Goal: Task Accomplishment & Management: Manage account settings

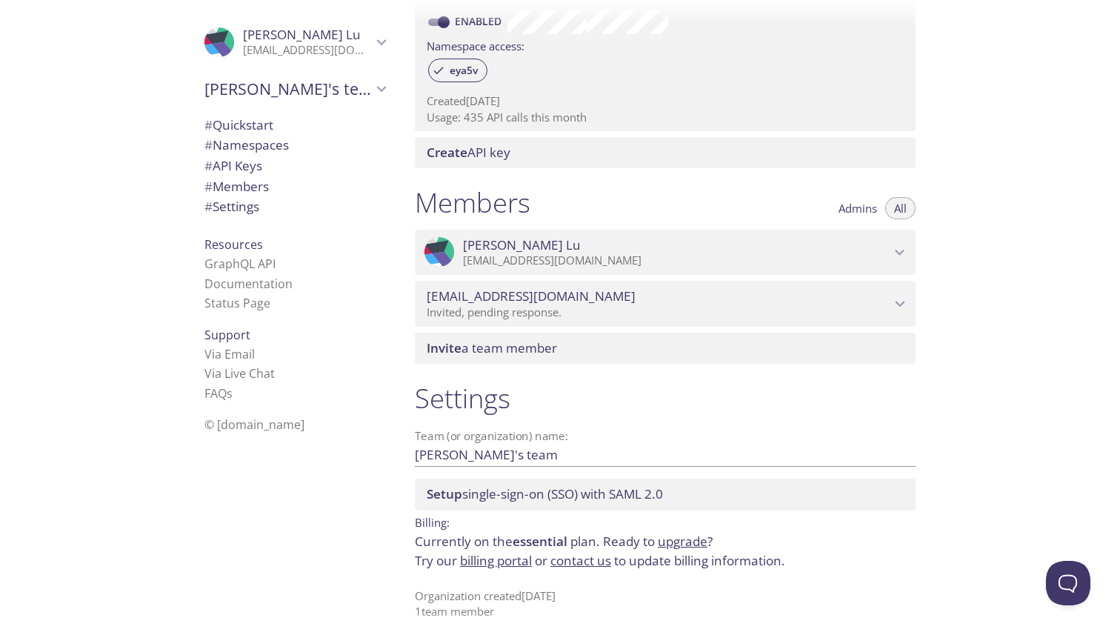
scroll to position [489, 0]
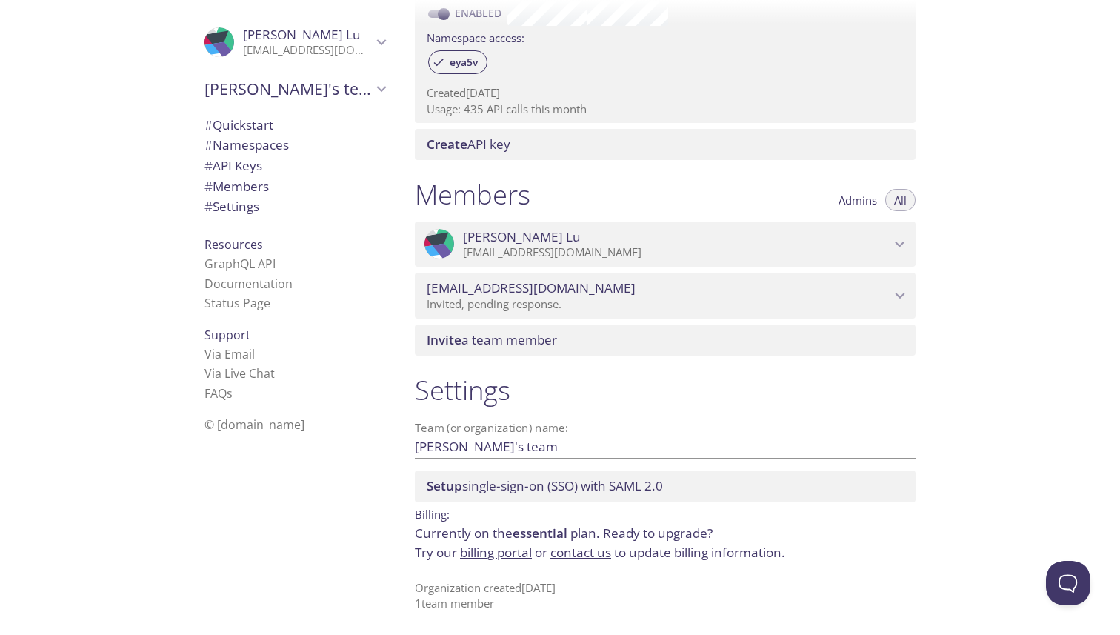
click at [502, 554] on link "billing portal" at bounding box center [496, 552] width 72 height 17
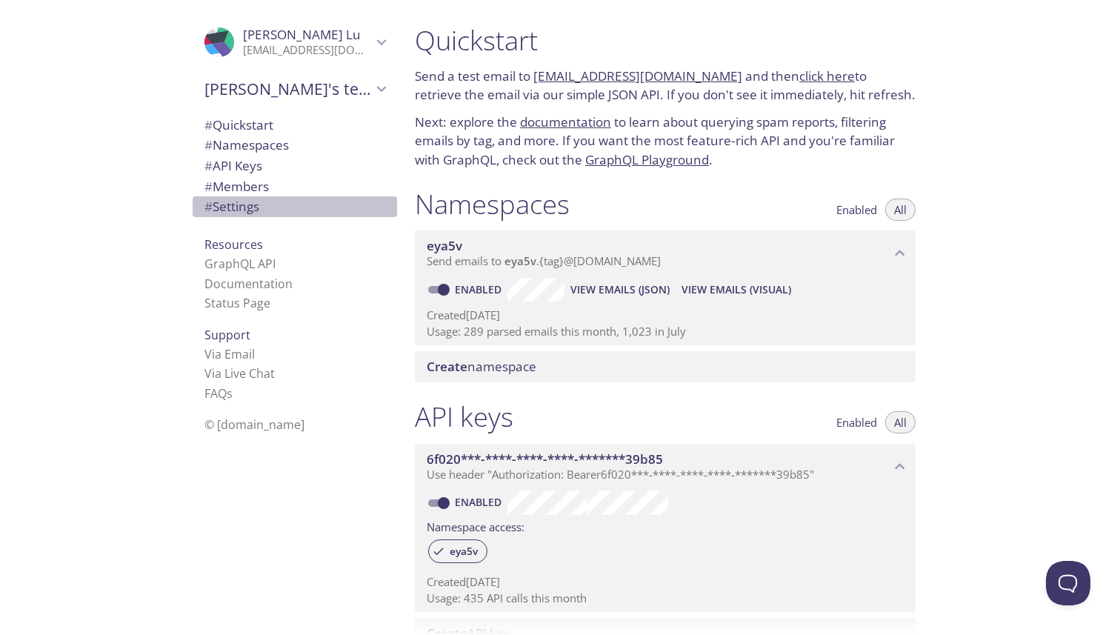
click at [288, 203] on span "# Settings" at bounding box center [294, 206] width 181 height 19
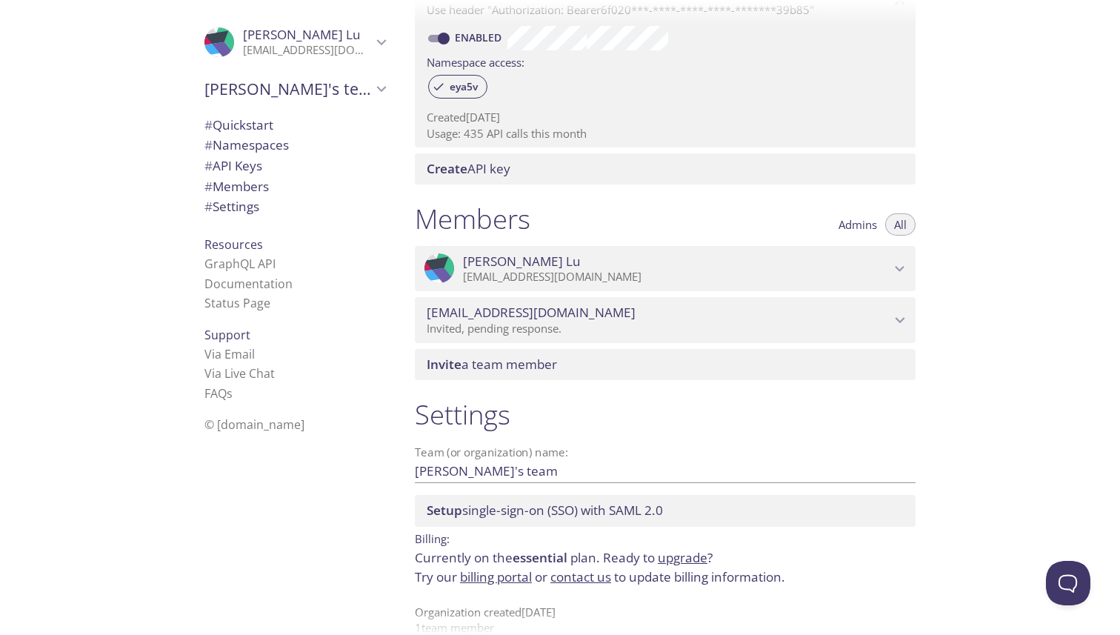
scroll to position [463, 0]
click at [527, 559] on span "essential" at bounding box center [540, 558] width 55 height 17
click at [686, 555] on link "upgrade" at bounding box center [683, 558] width 50 height 17
click at [520, 122] on p "Created 23 Jan 2024" at bounding box center [665, 119] width 477 height 16
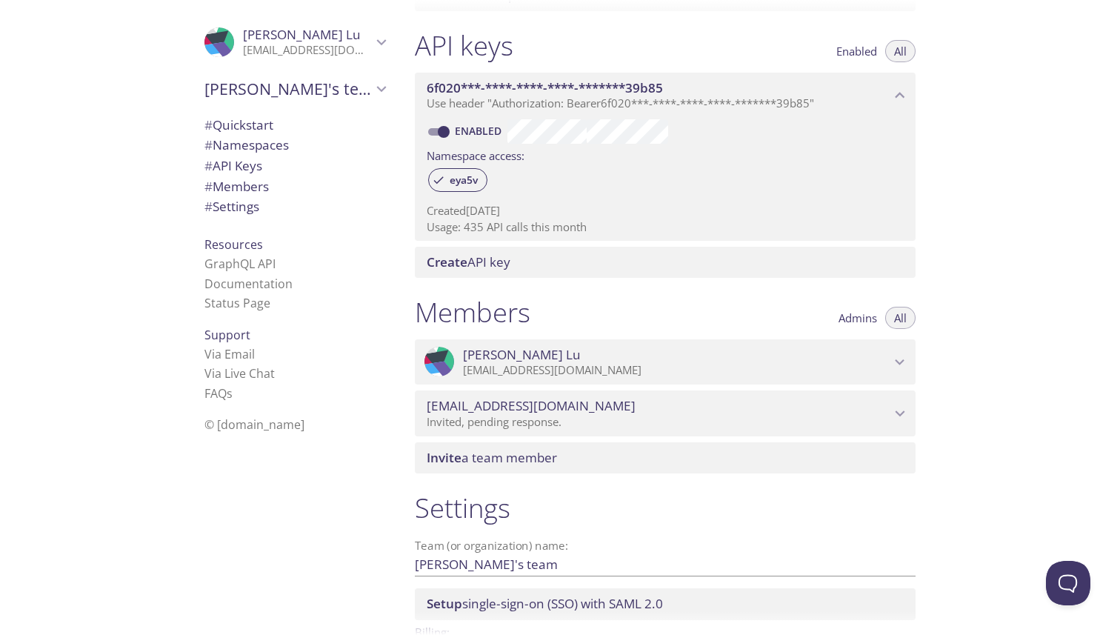
scroll to position [366, 0]
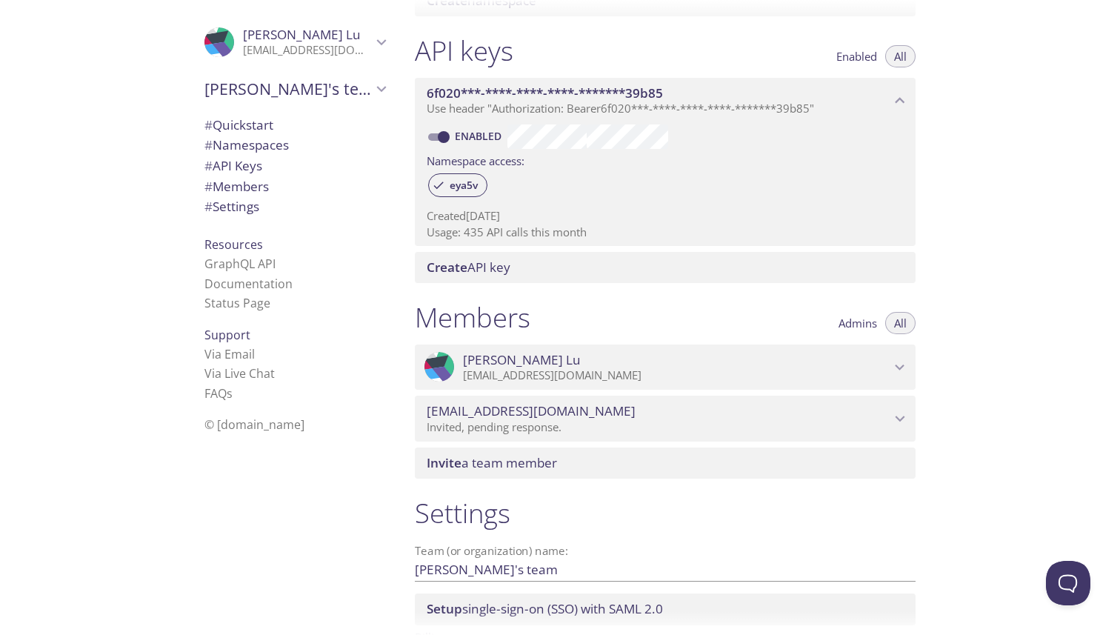
click at [896, 97] on icon "6f020***-****-****-****-*******39b85 API key" at bounding box center [899, 100] width 19 height 19
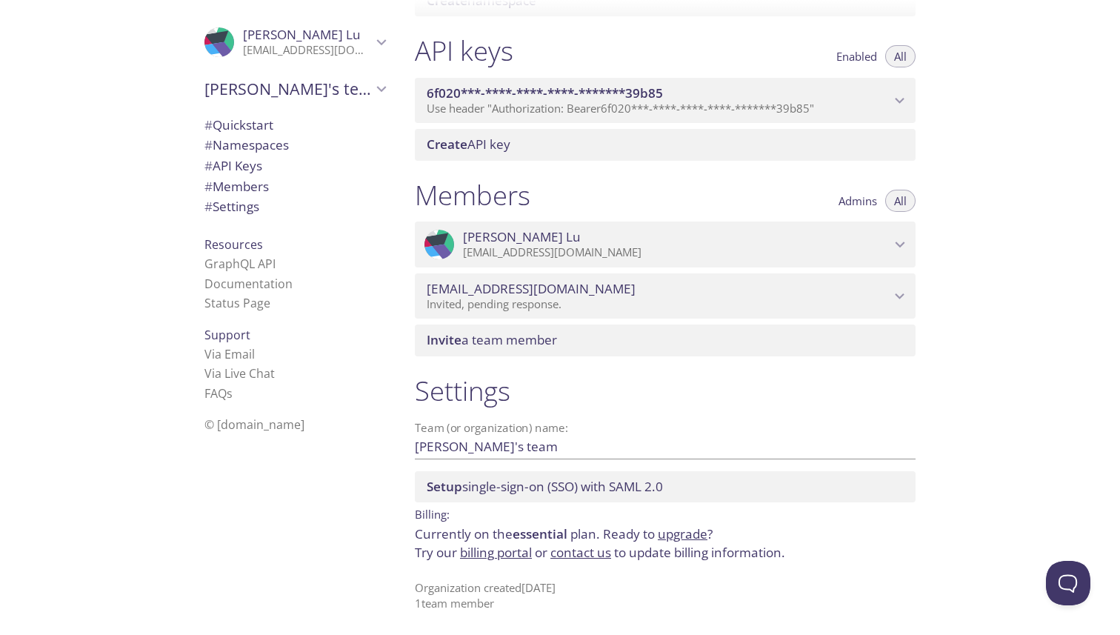
click at [896, 97] on icon "6f020***-****-****-****-*******39b85 API key" at bounding box center [899, 100] width 19 height 19
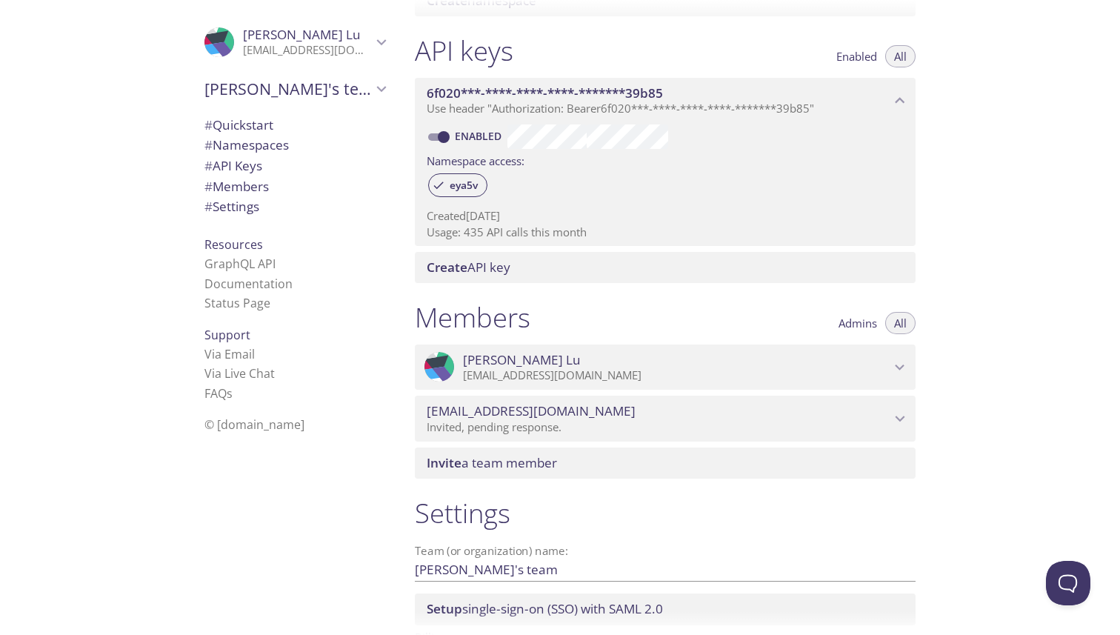
scroll to position [0, 0]
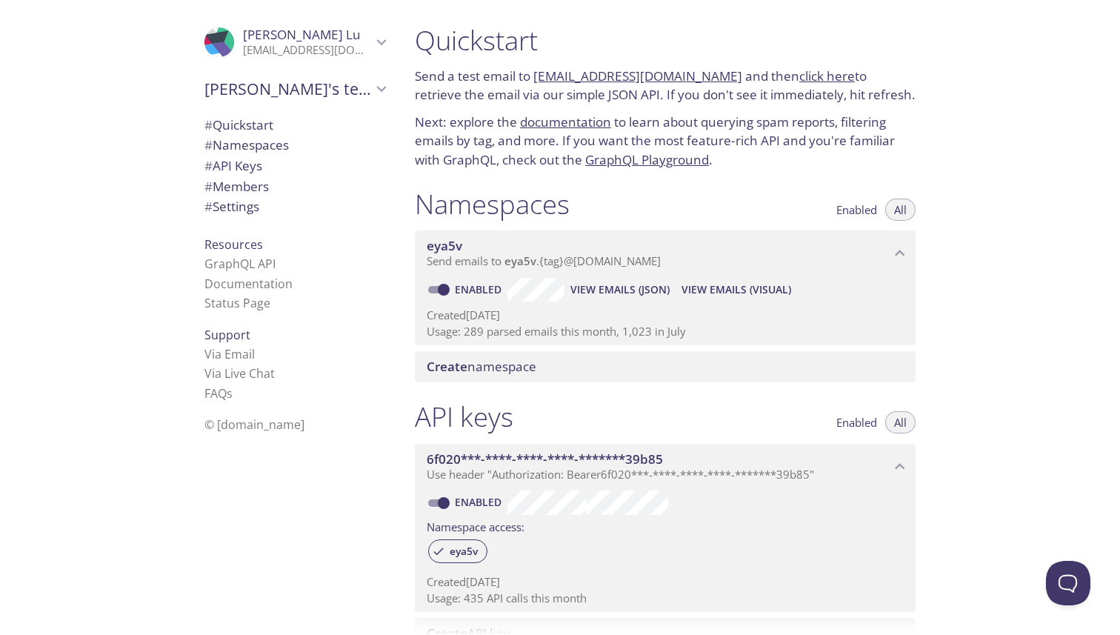
click at [807, 73] on link "click here" at bounding box center [827, 75] width 56 height 17
click at [799, 71] on link "click here" at bounding box center [827, 75] width 56 height 17
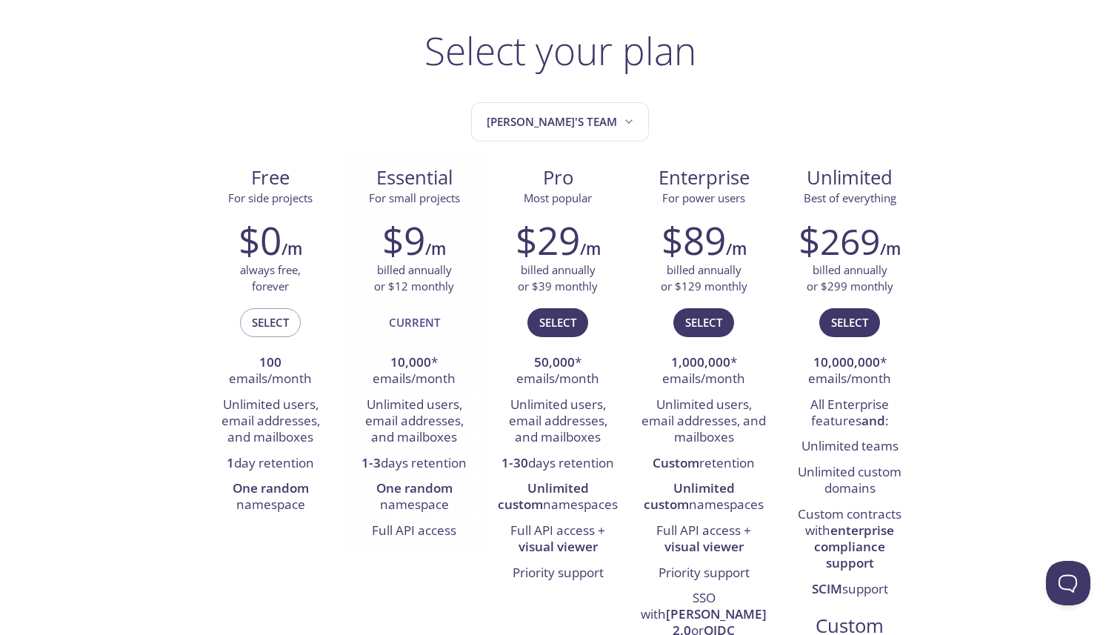
scroll to position [83, 0]
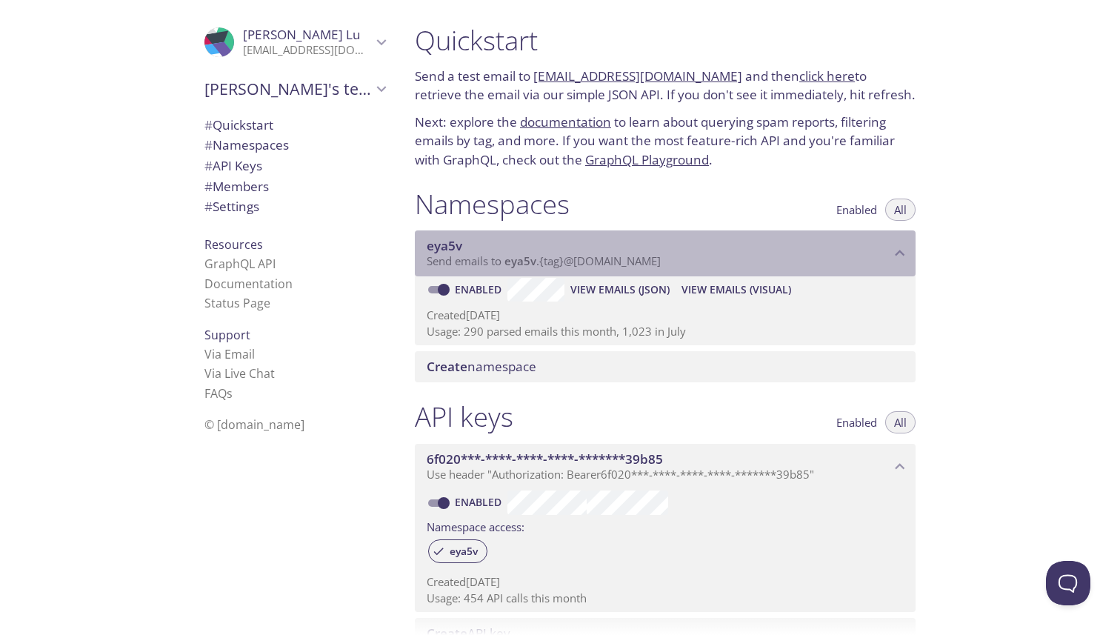
drag, startPoint x: 676, startPoint y: 258, endPoint x: 566, endPoint y: 264, distance: 110.5
click at [566, 264] on p "Send emails to eya5v . {tag} @inbox.testmail.app" at bounding box center [659, 261] width 464 height 15
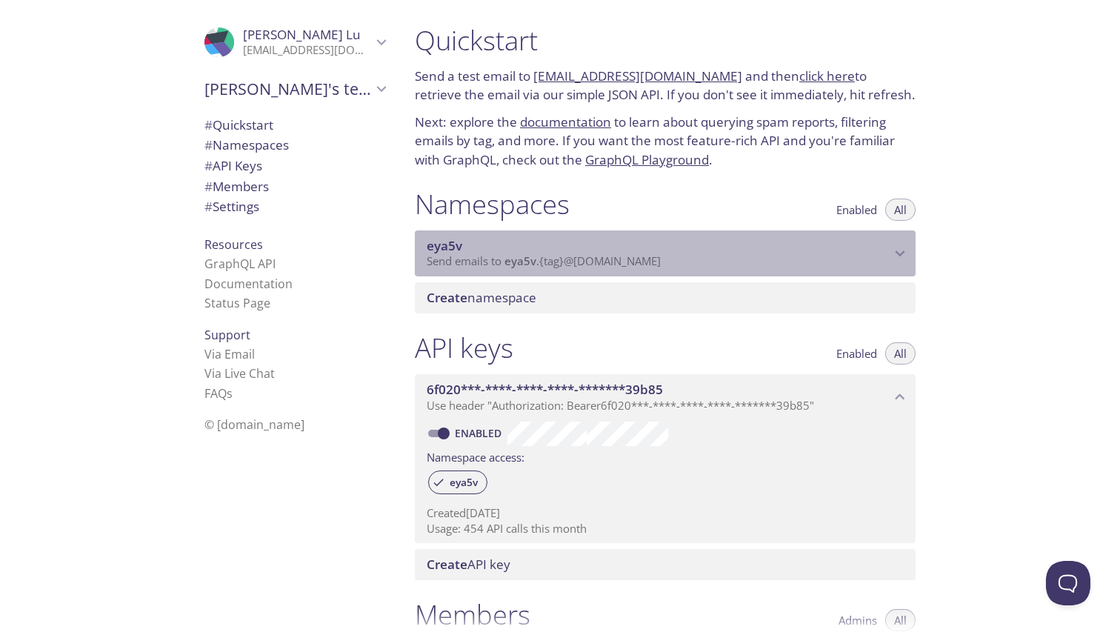
drag, startPoint x: 566, startPoint y: 264, endPoint x: 633, endPoint y: 263, distance: 67.4
click at [633, 263] on span "Send emails to eya5v . {tag} @inbox.testmail.app" at bounding box center [544, 260] width 234 height 15
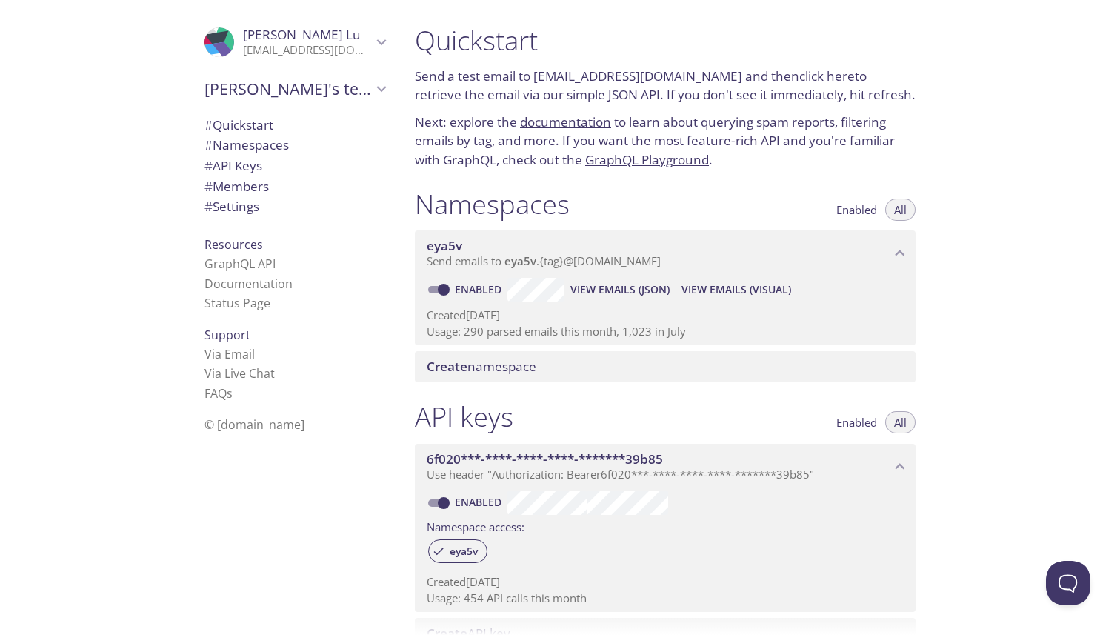
click at [988, 193] on div "Quickstart Send a test email to eya5v.test@inbox.testmail.app and then click he…" at bounding box center [761, 317] width 717 height 635
click at [805, 72] on link "click here" at bounding box center [827, 75] width 56 height 17
click at [563, 123] on link "documentation" at bounding box center [565, 121] width 91 height 17
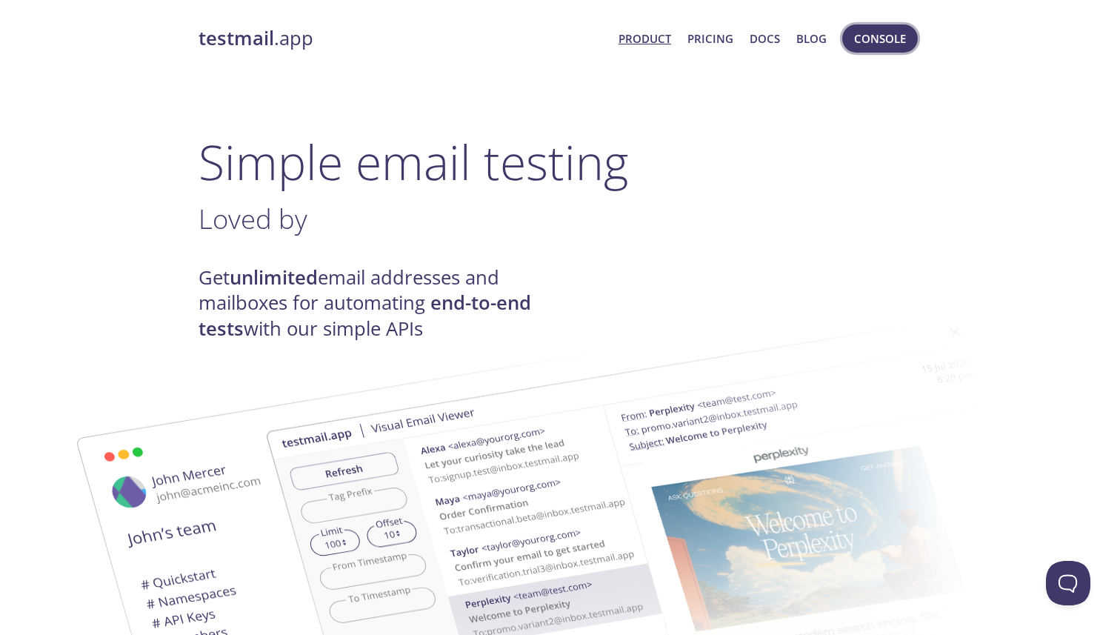
click at [880, 47] on span "Console" at bounding box center [880, 38] width 52 height 19
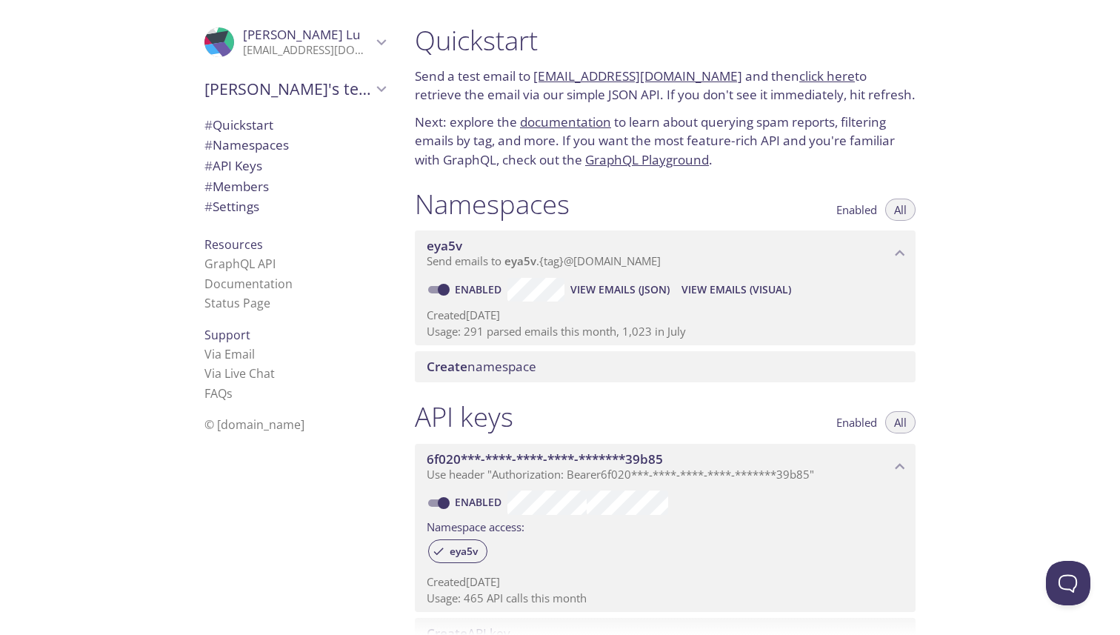
click at [804, 73] on link "click here" at bounding box center [827, 75] width 56 height 17
